Goal: Find specific page/section: Find specific page/section

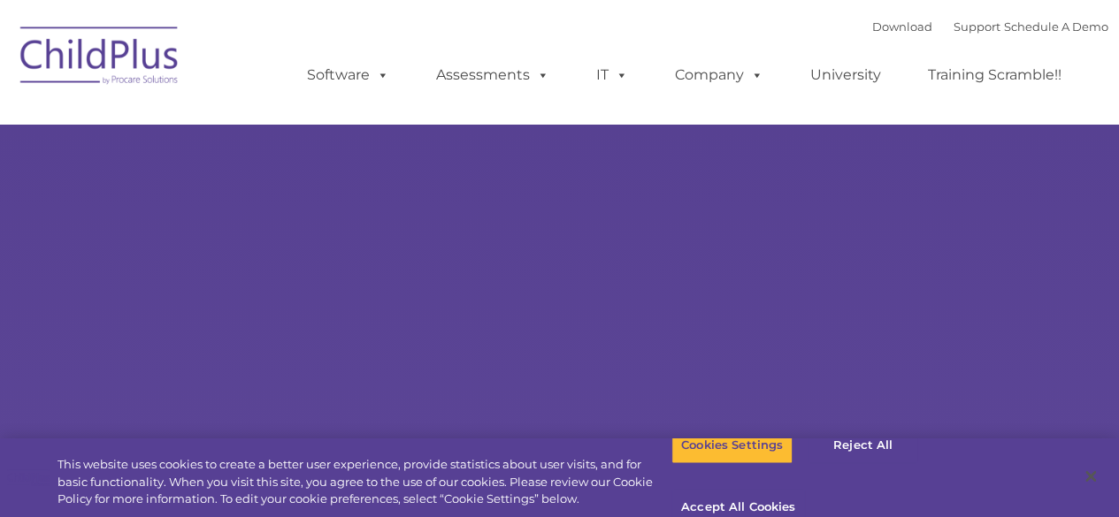
select select "MEDIUM"
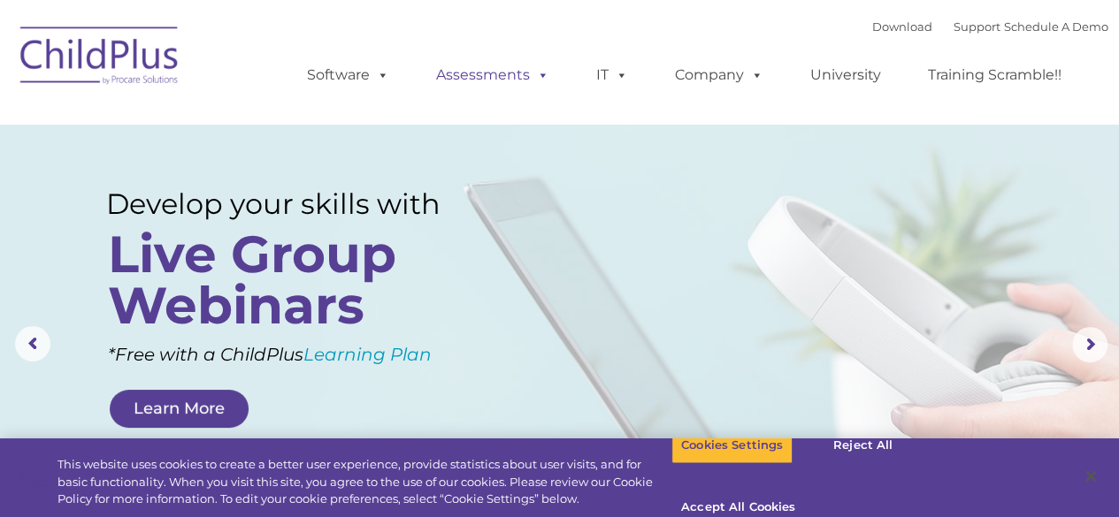
click at [483, 80] on link "Assessments" at bounding box center [492, 74] width 149 height 35
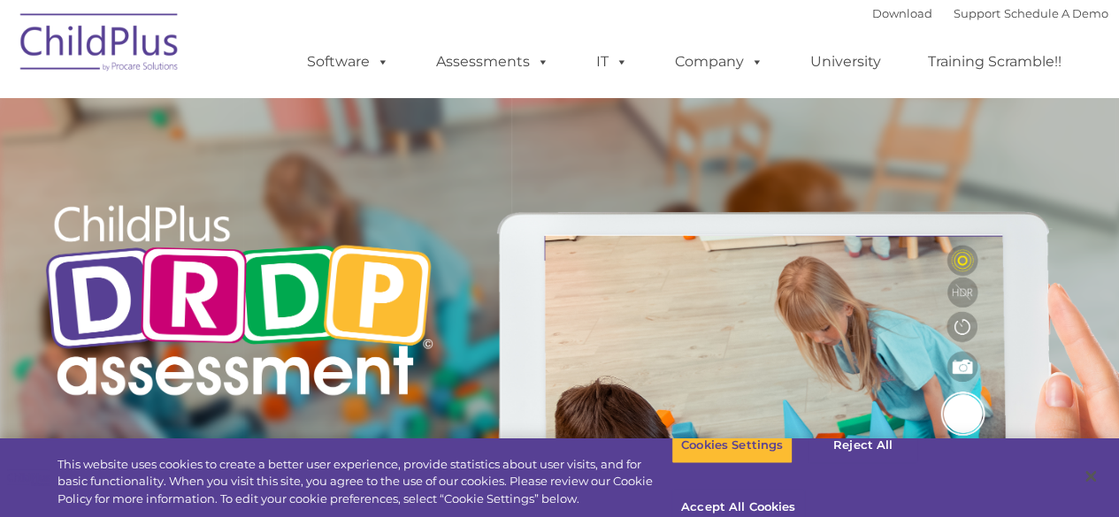
type input ""
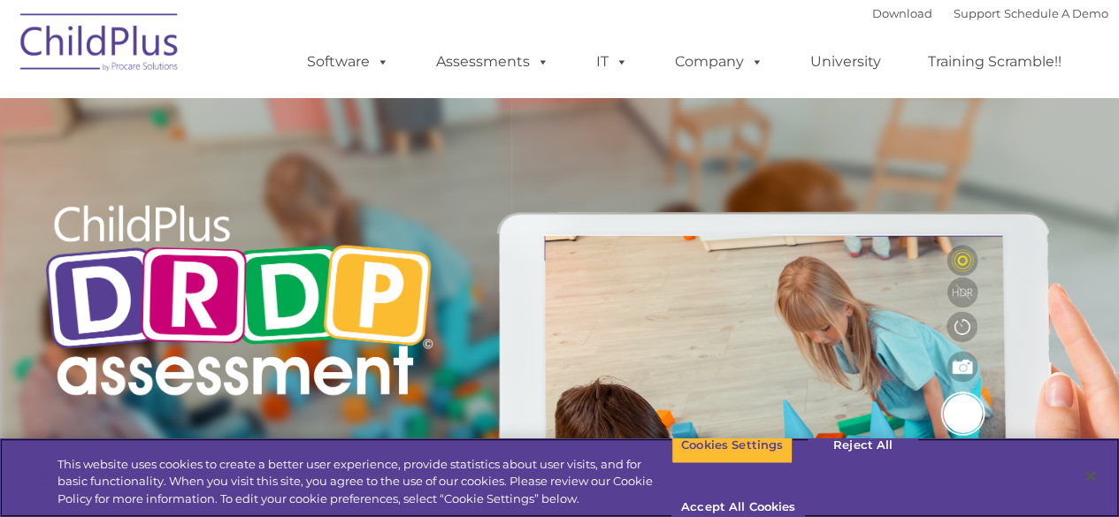
click at [145, 38] on img at bounding box center [99, 45] width 177 height 88
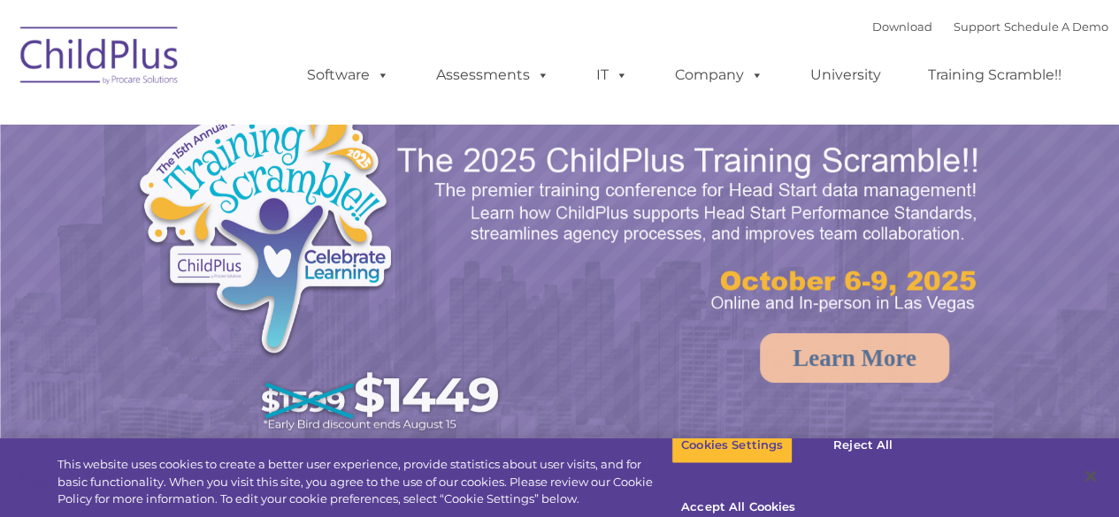
select select "MEDIUM"
